Goal: Task Accomplishment & Management: Complete application form

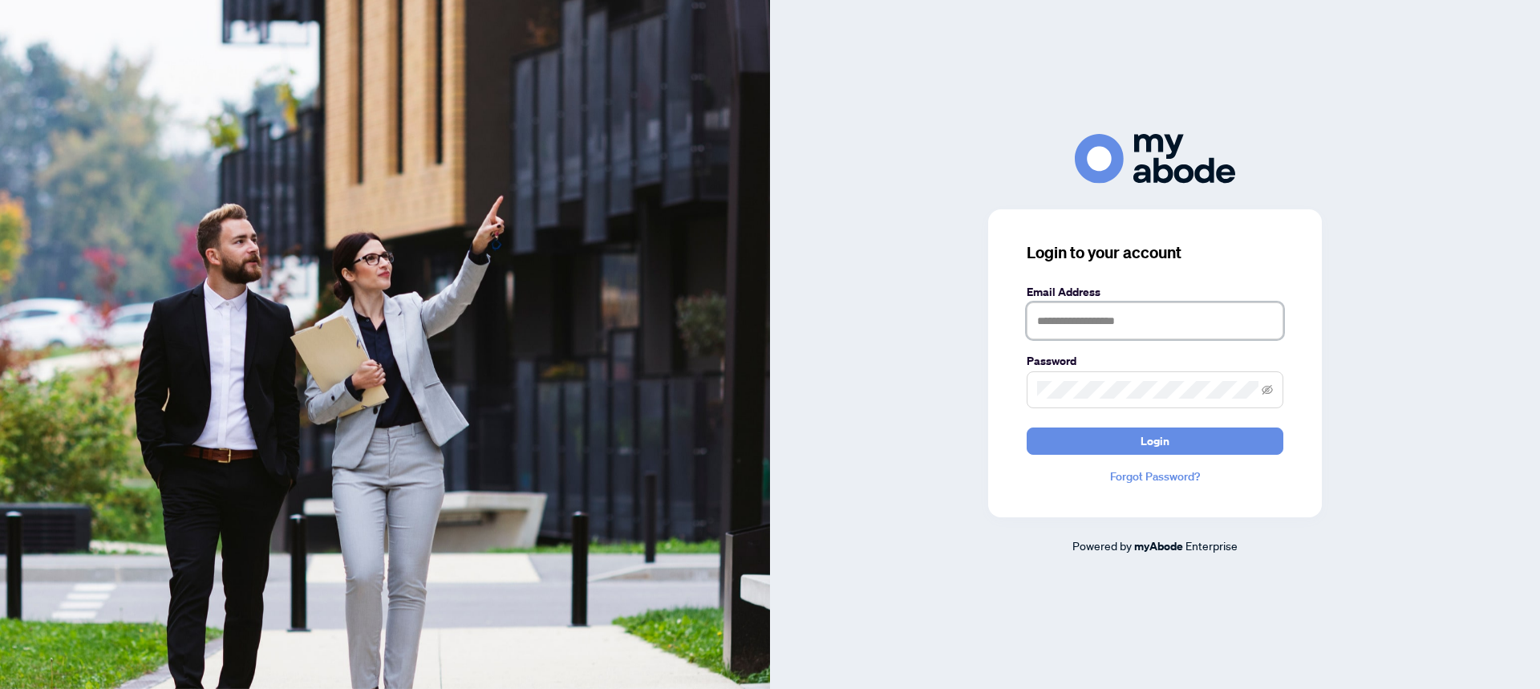
click at [1068, 302] on input "text" at bounding box center [1155, 320] width 257 height 37
type input "**********"
click at [1158, 428] on span "Login" at bounding box center [1155, 441] width 29 height 26
click at [1049, 330] on input "text" at bounding box center [1155, 320] width 257 height 37
type input "**********"
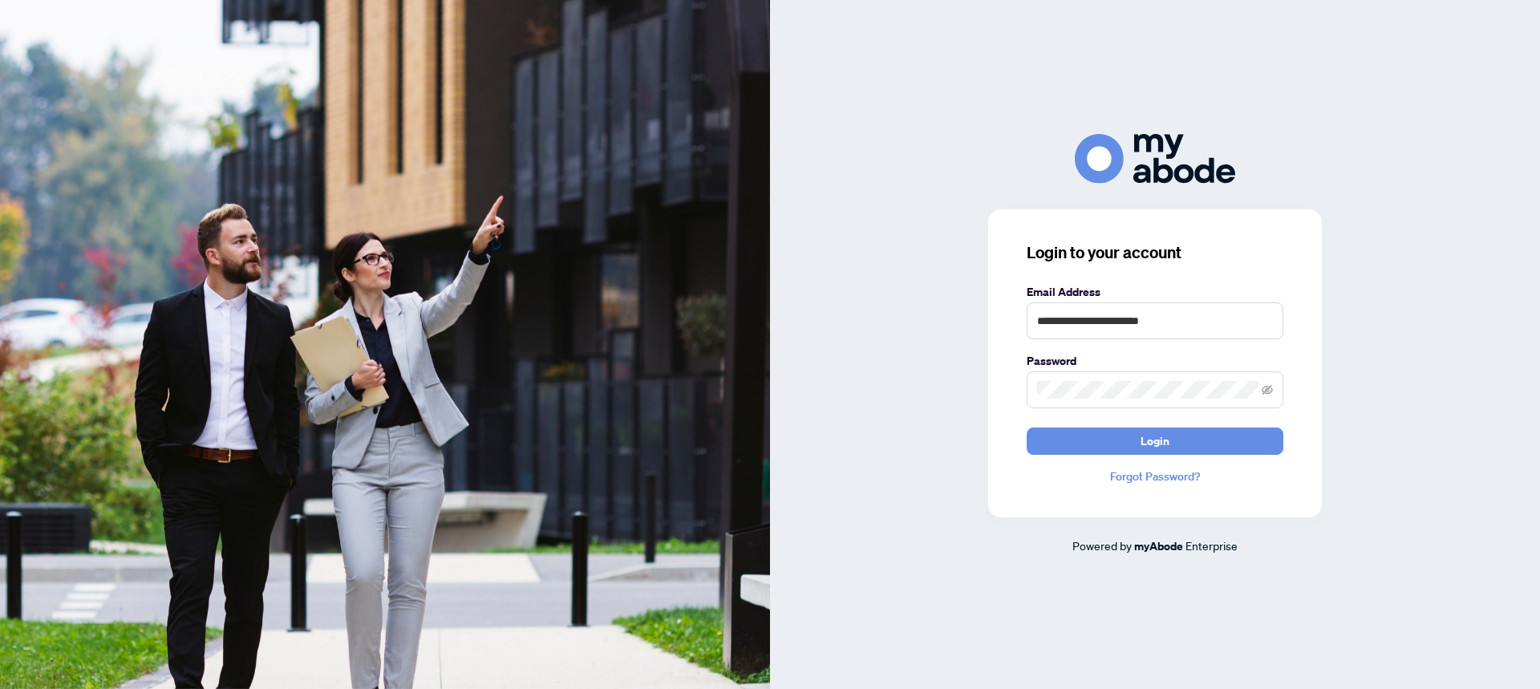
click at [1049, 379] on span at bounding box center [1155, 389] width 257 height 37
click at [1027, 423] on button "Login" at bounding box center [1155, 441] width 257 height 27
click at [1115, 329] on input "text" at bounding box center [1155, 320] width 257 height 37
type input "**********"
click at [1027, 428] on button "Login" at bounding box center [1155, 441] width 257 height 27
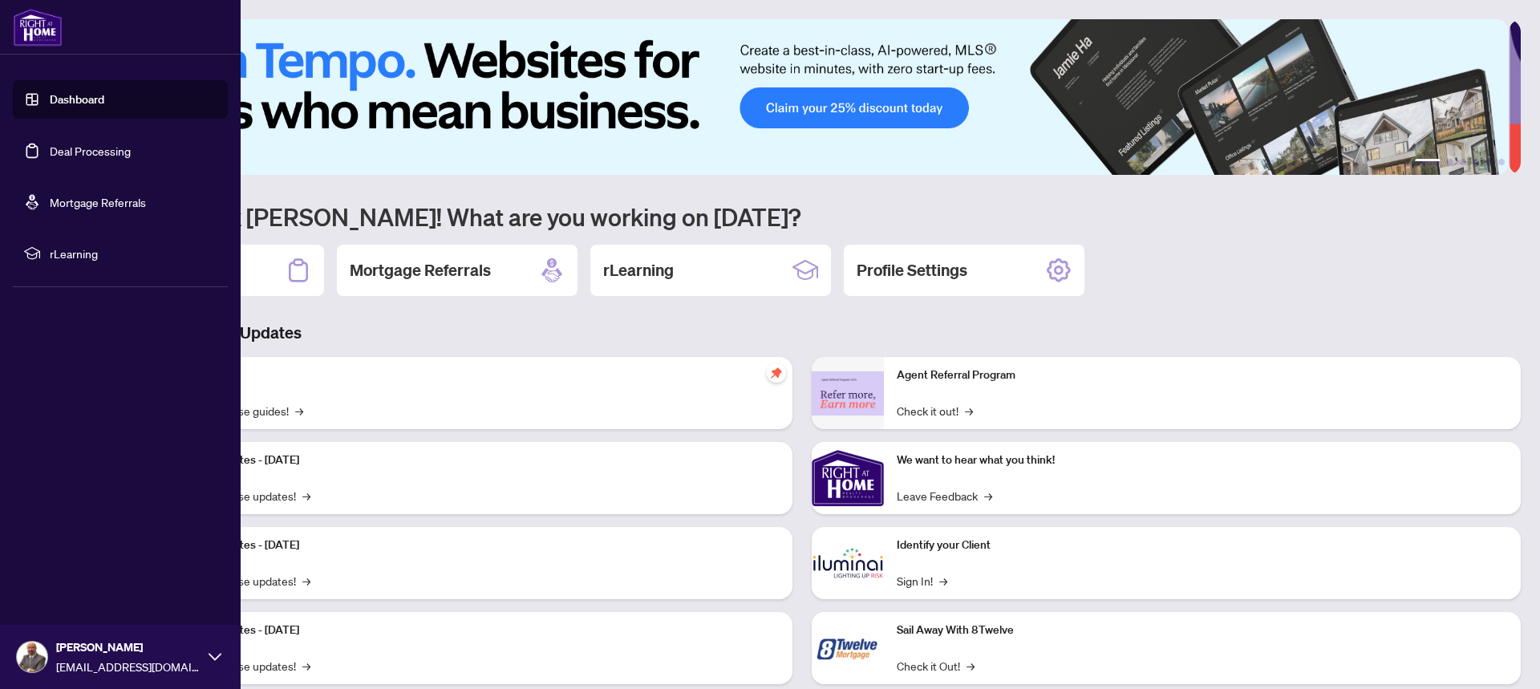
click at [50, 150] on link "Deal Processing" at bounding box center [90, 151] width 81 height 14
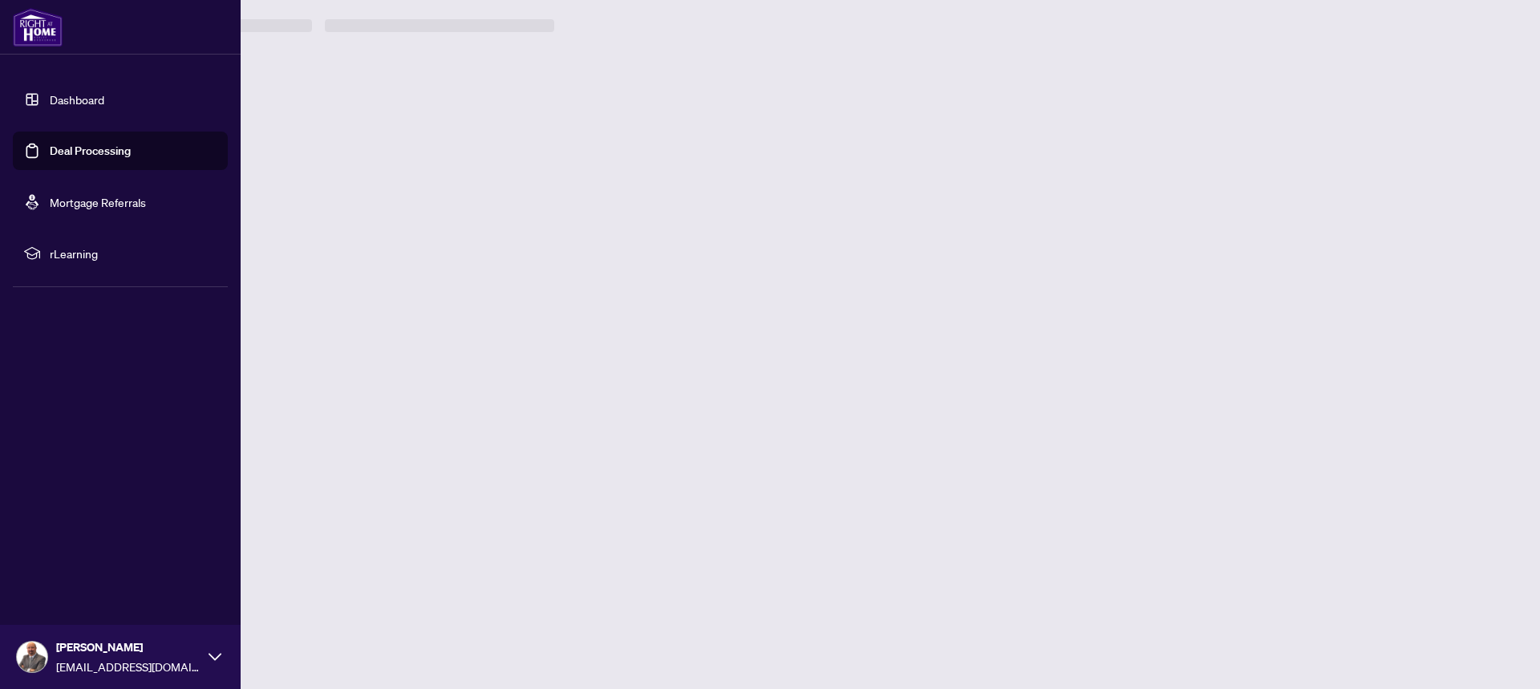
click at [50, 151] on link "Deal Processing" at bounding box center [90, 151] width 81 height 14
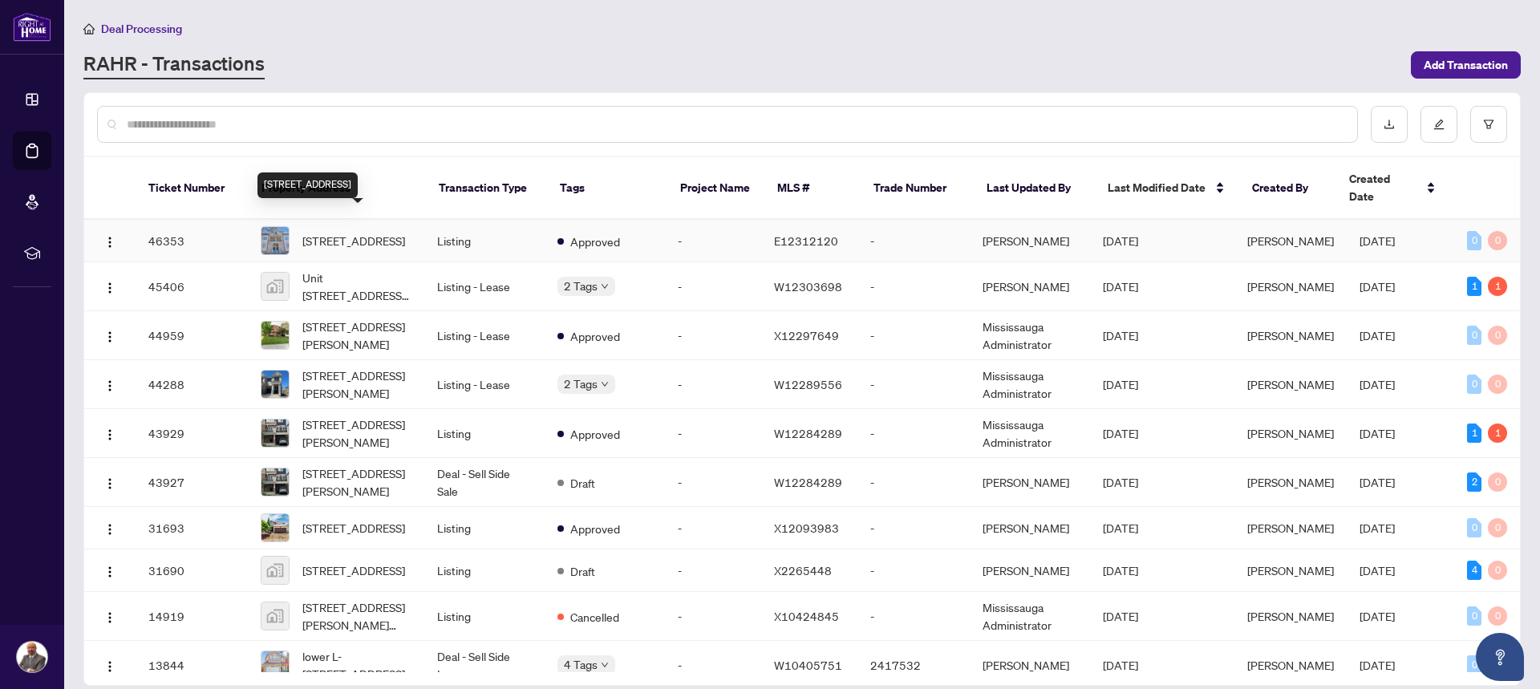
click at [337, 232] on span "[STREET_ADDRESS]" at bounding box center [353, 241] width 103 height 18
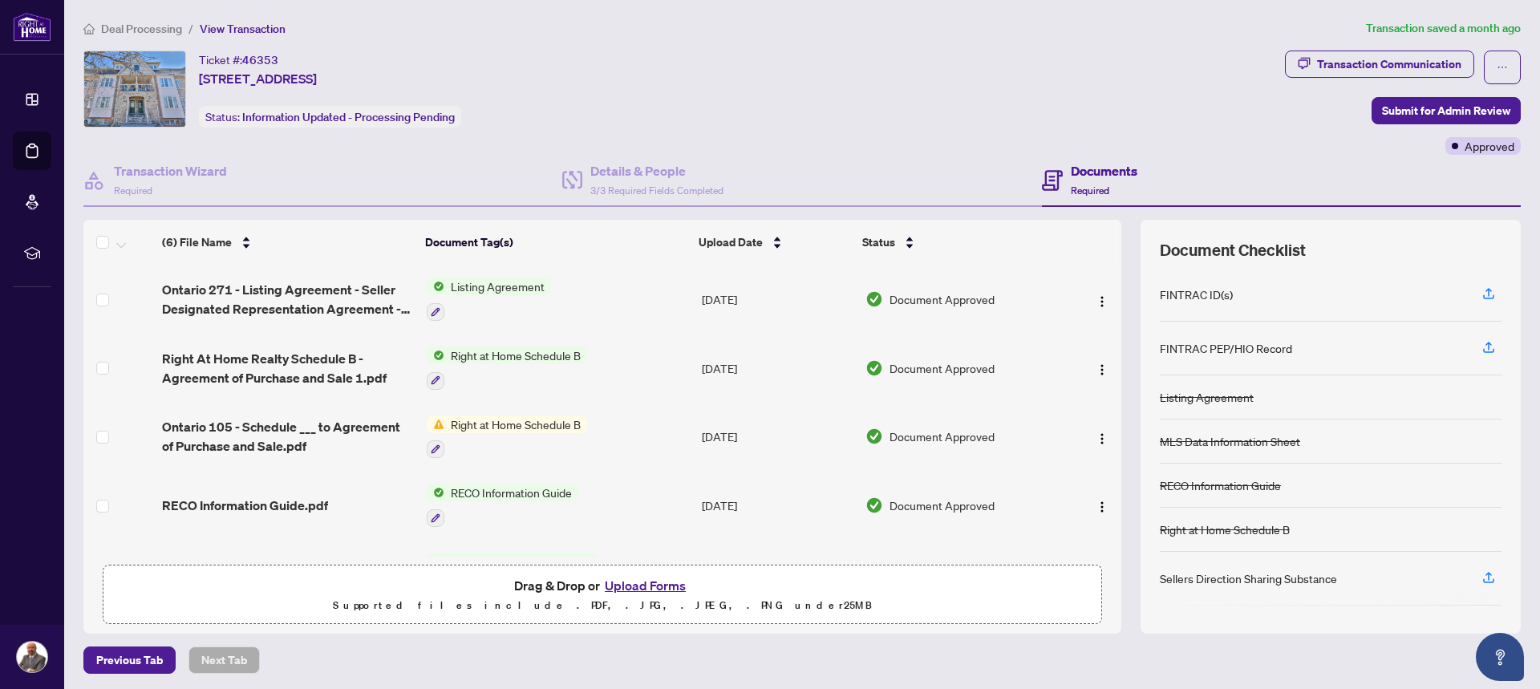
click at [636, 582] on button "Upload Forms" at bounding box center [645, 585] width 91 height 21
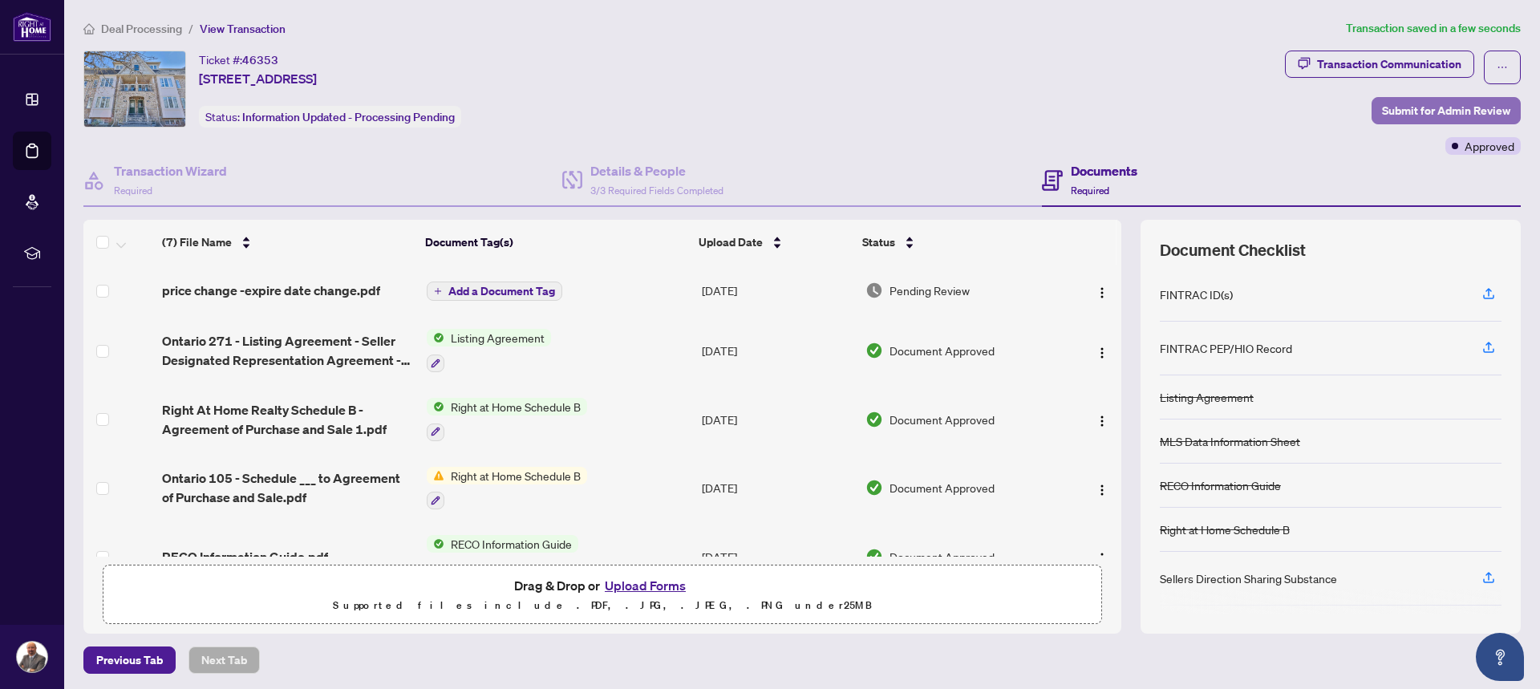
click at [1419, 112] on span "Submit for Admin Review" at bounding box center [1446, 111] width 128 height 26
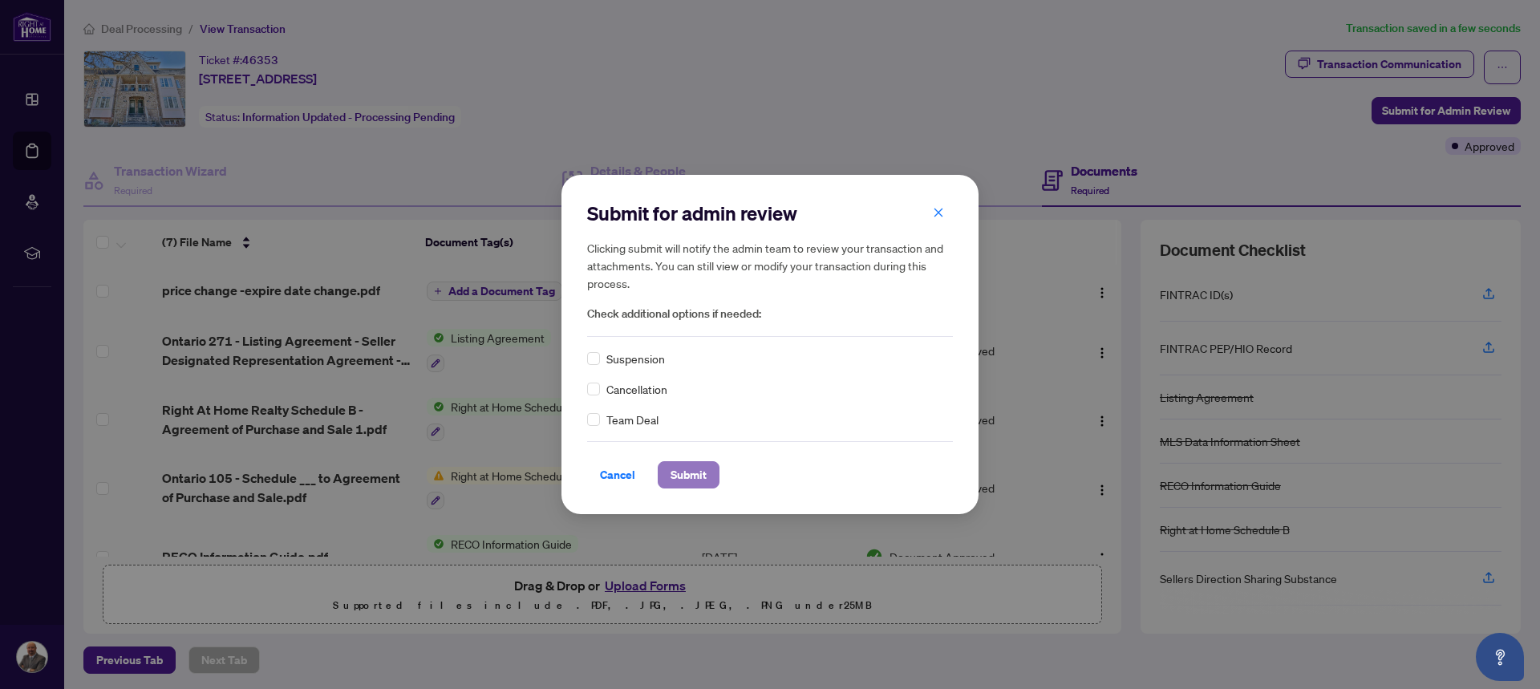
click at [703, 469] on span "Submit" at bounding box center [689, 475] width 36 height 26
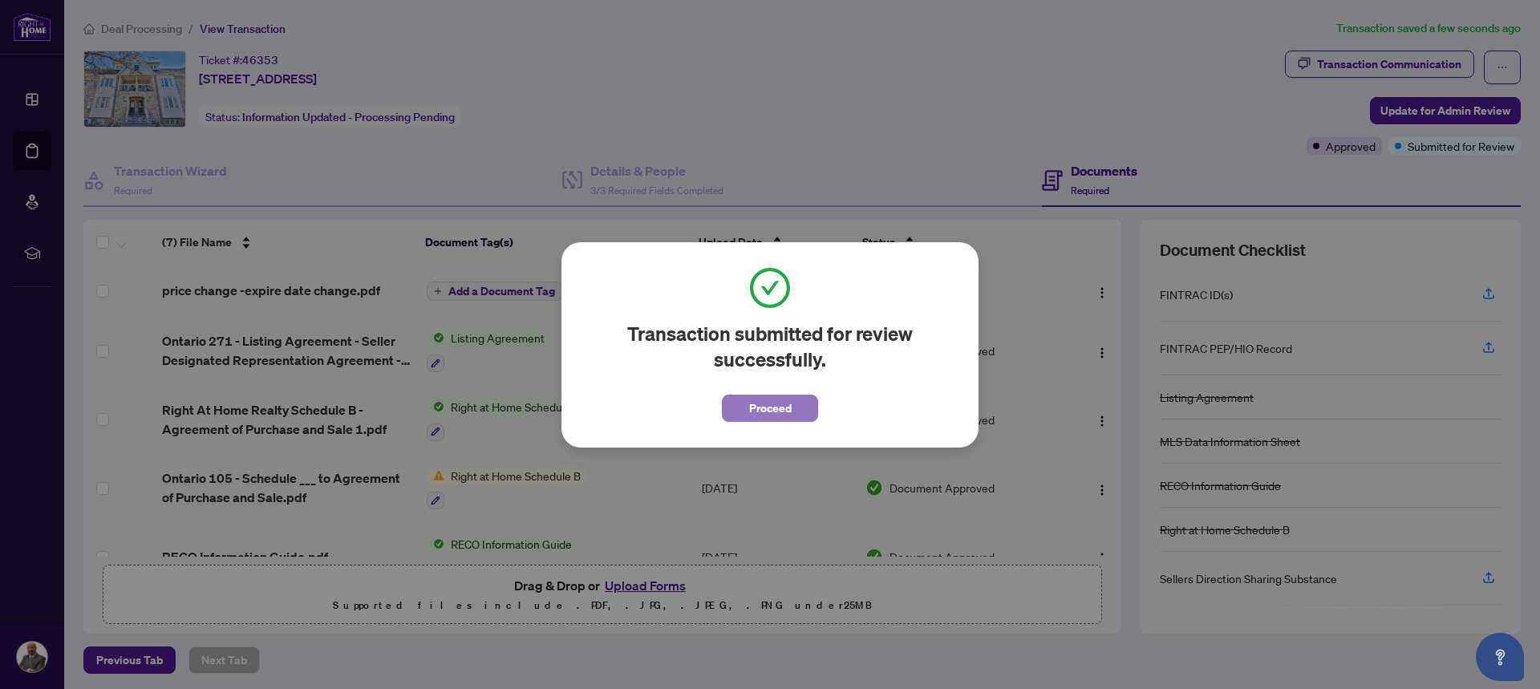
click at [743, 411] on button "Proceed" at bounding box center [770, 408] width 96 height 27
